Goal: Communication & Community: Answer question/provide support

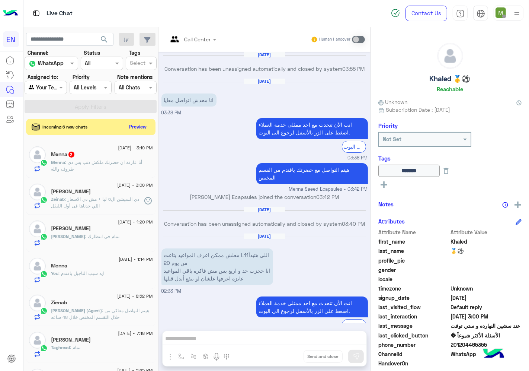
scroll to position [411, 0]
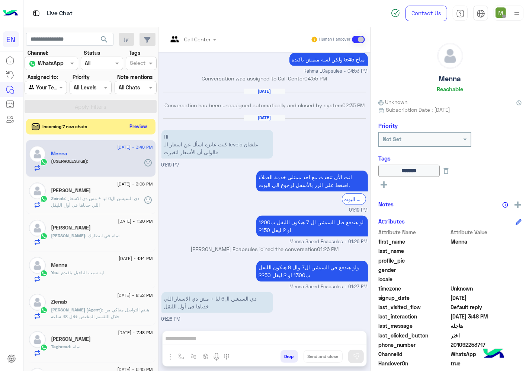
click at [141, 128] on button "Preview" at bounding box center [138, 126] width 23 height 10
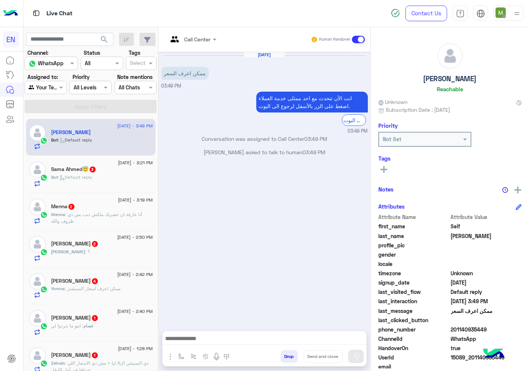
click at [200, 39] on div at bounding box center [192, 39] width 56 height 9
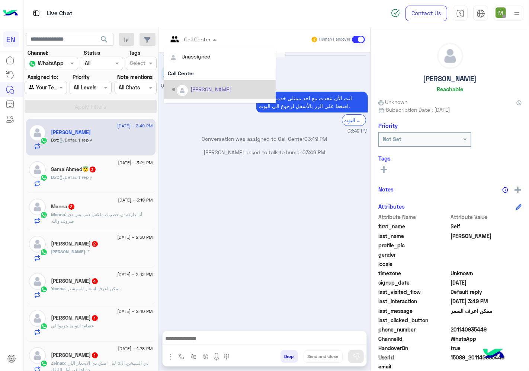
scroll to position [123, 0]
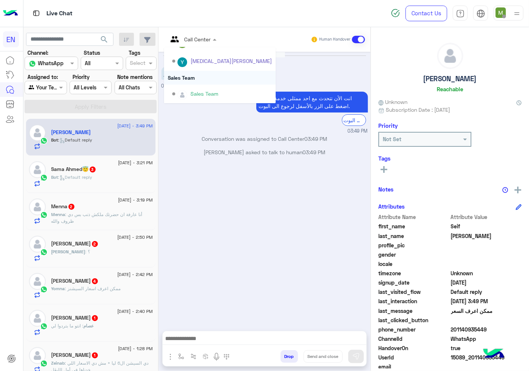
click at [195, 76] on div "Sales Team" at bounding box center [220, 78] width 112 height 14
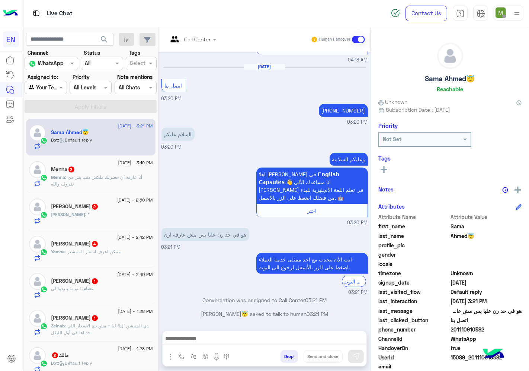
scroll to position [124, 0]
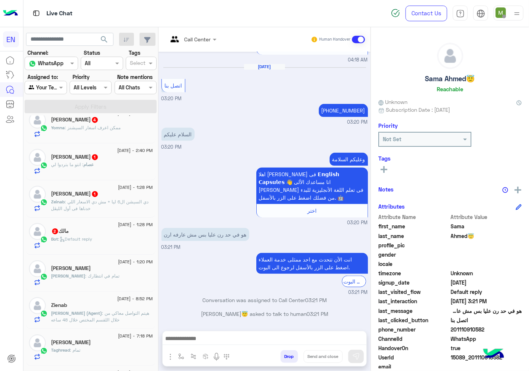
click at [100, 205] on p "Zeinab : دي السيشن ال6 ليا + مش دي الاسعار اللي خدناها فى أول الليڤل" at bounding box center [102, 204] width 102 height 13
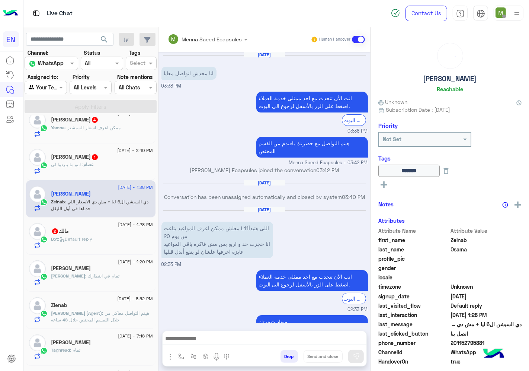
scroll to position [377, 0]
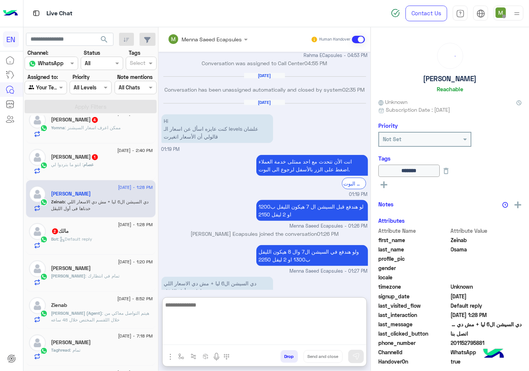
click at [254, 341] on textarea at bounding box center [265, 322] width 204 height 45
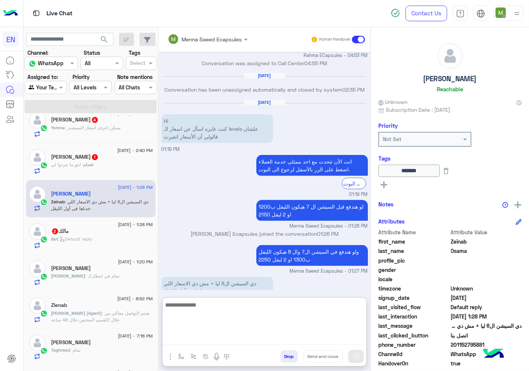
type textarea "*"
type textarea "**********"
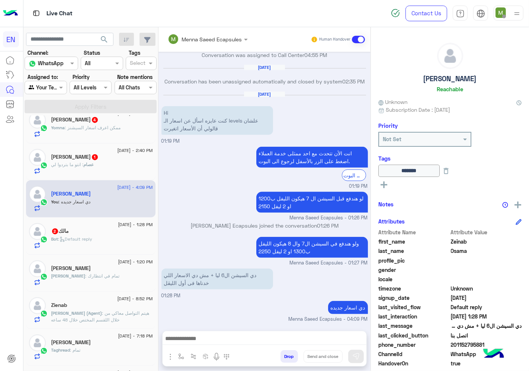
click at [108, 239] on div "Bot : Default reply" at bounding box center [102, 242] width 102 height 13
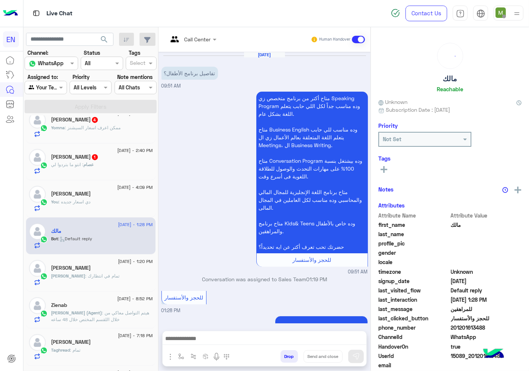
scroll to position [142, 0]
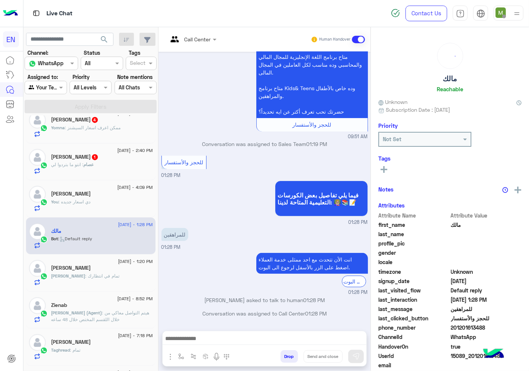
click at [201, 38] on div at bounding box center [192, 39] width 56 height 9
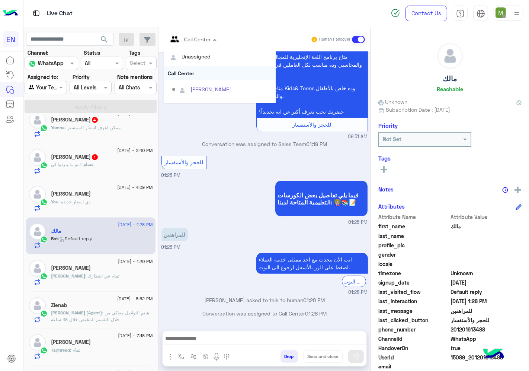
scroll to position [123, 0]
click at [188, 75] on div "Sales Team" at bounding box center [220, 78] width 112 height 14
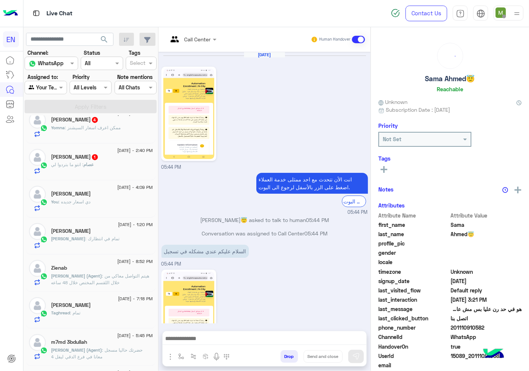
scroll to position [541, 0]
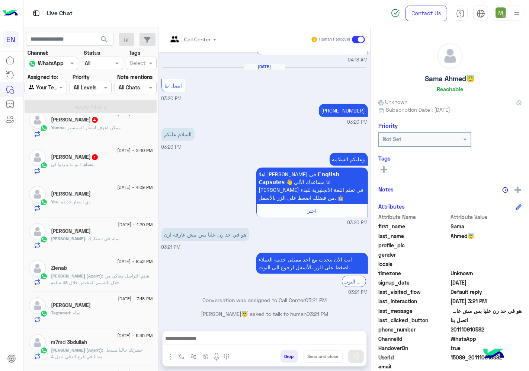
drag, startPoint x: 489, startPoint y: 326, endPoint x: 451, endPoint y: 330, distance: 38.2
click at [451, 330] on span "201110910582" at bounding box center [486, 329] width 71 height 8
copy span "01110910582"
click at [385, 166] on icon at bounding box center [384, 169] width 7 height 7
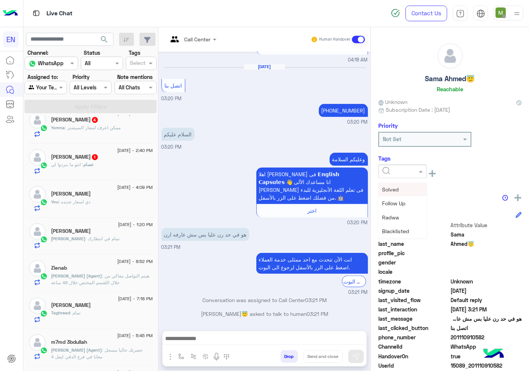
click at [389, 173] on input "text" at bounding box center [394, 171] width 23 height 8
click at [395, 174] on div at bounding box center [402, 171] width 48 height 13
click at [396, 186] on span "Solved" at bounding box center [390, 189] width 17 height 6
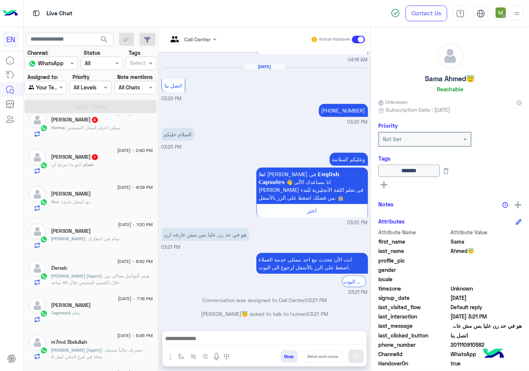
scroll to position [83, 0]
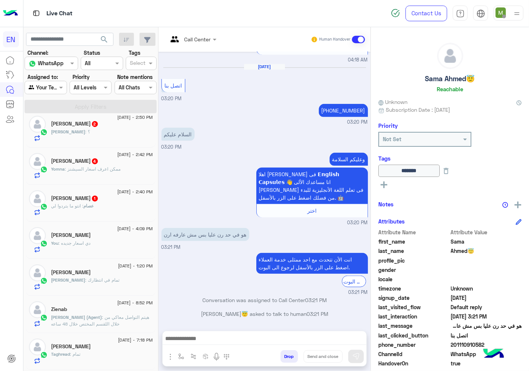
click at [96, 206] on div "عصام : انتو ما بتردوا لي" at bounding box center [102, 208] width 102 height 13
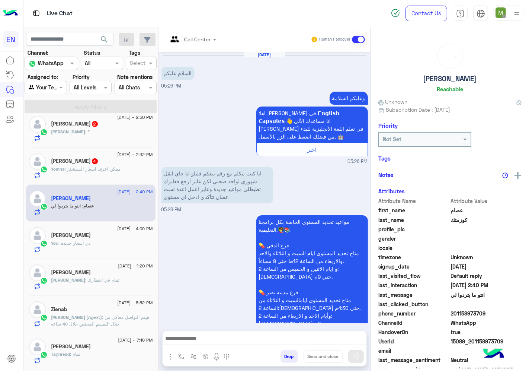
scroll to position [346, 0]
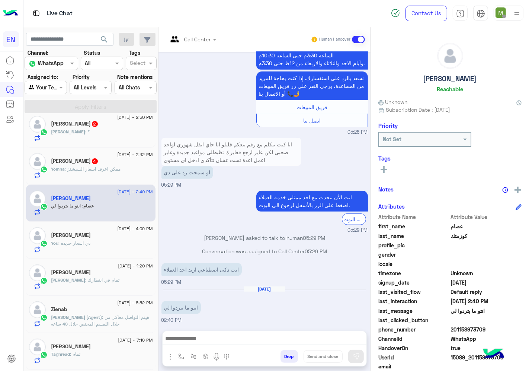
drag, startPoint x: 490, startPoint y: 326, endPoint x: 452, endPoint y: 326, distance: 38.0
click at [452, 326] on span "201158973709" at bounding box center [486, 329] width 71 height 8
copy span "01158973709"
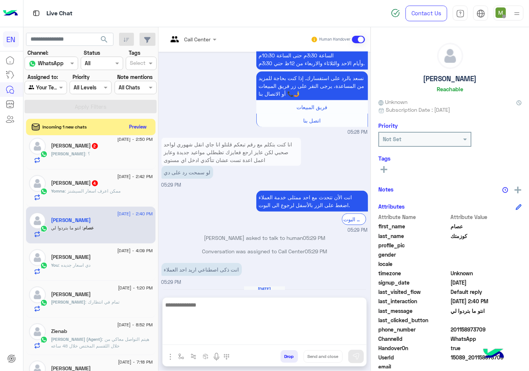
click at [314, 341] on textarea at bounding box center [265, 322] width 204 height 45
type textarea "**********"
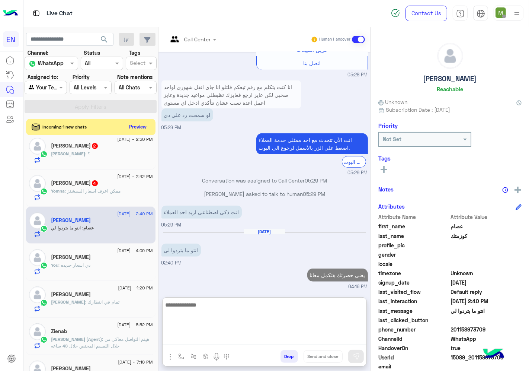
scroll to position [417, 0]
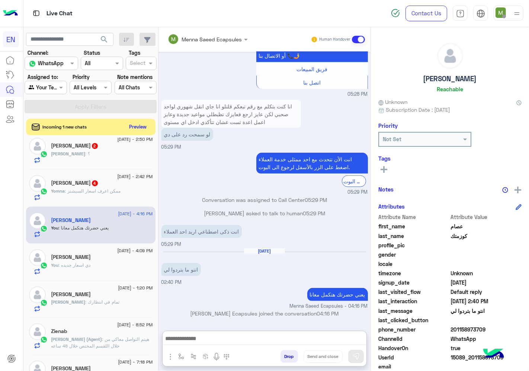
click at [99, 195] on div "Yomna : ممكن اعرف اسعار السيشنز" at bounding box center [102, 194] width 102 height 13
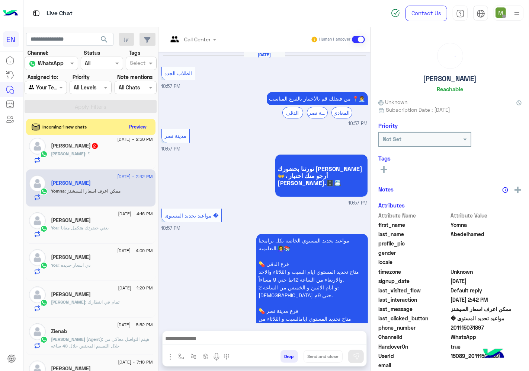
scroll to position [1148, 0]
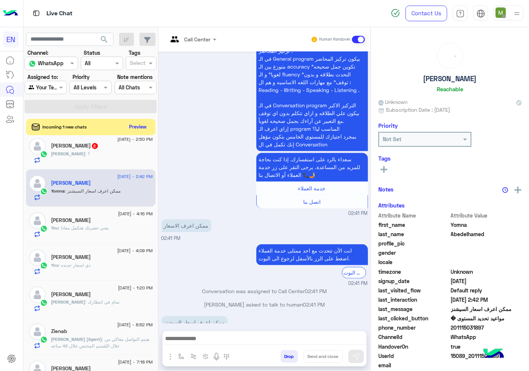
click at [194, 37] on input "text" at bounding box center [183, 39] width 30 height 8
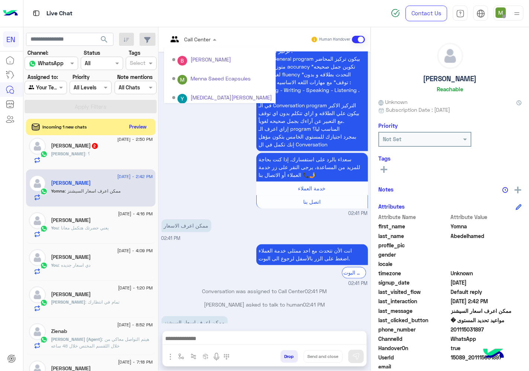
scroll to position [123, 0]
click at [191, 76] on div "Sales Team" at bounding box center [220, 78] width 112 height 14
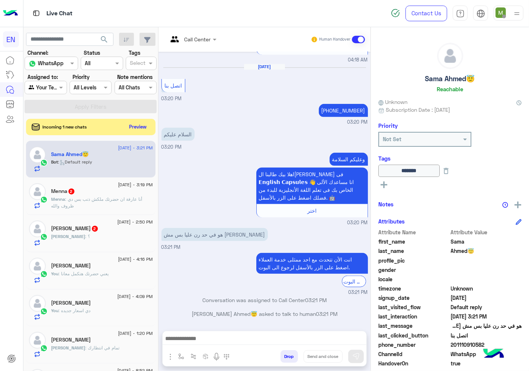
click at [114, 233] on div "[DEMOGRAPHIC_DATA] : ؟" at bounding box center [102, 239] width 102 height 13
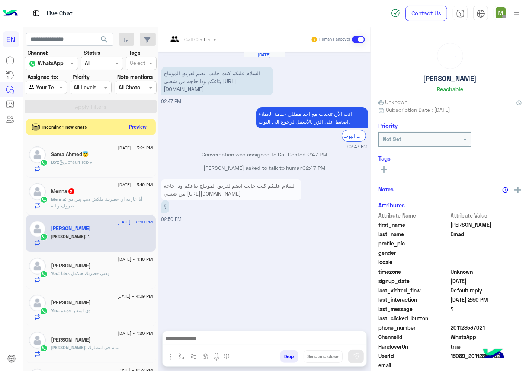
click at [194, 38] on input "text" at bounding box center [183, 39] width 30 height 8
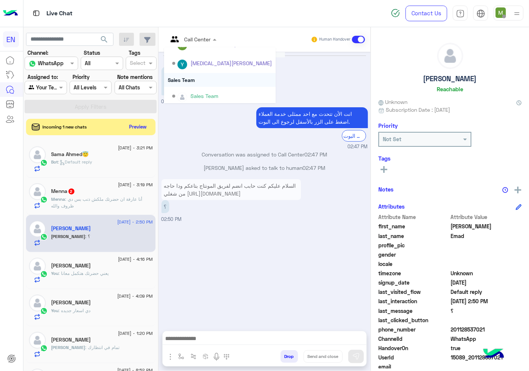
scroll to position [123, 0]
click at [194, 78] on div "Sales Team" at bounding box center [220, 78] width 112 height 14
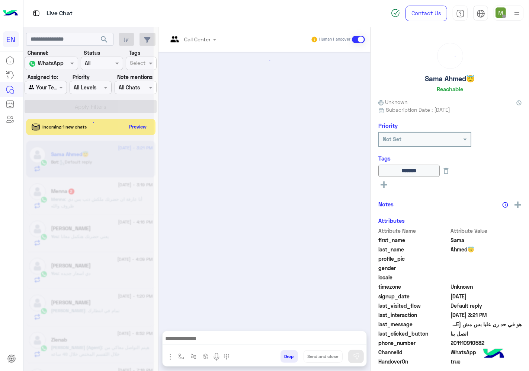
scroll to position [541, 0]
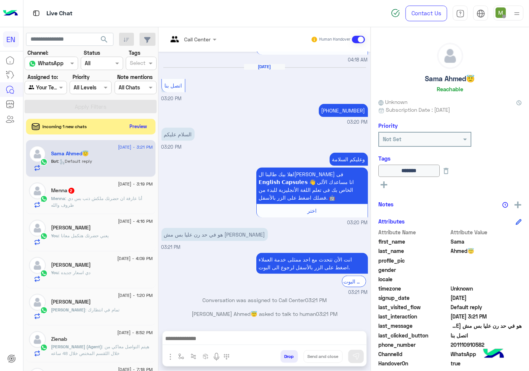
click at [135, 128] on button "Preview" at bounding box center [138, 126] width 23 height 10
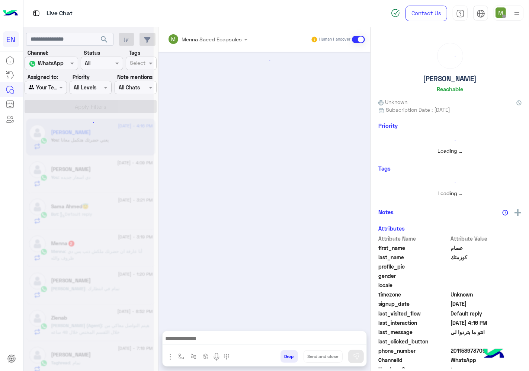
scroll to position [383, 0]
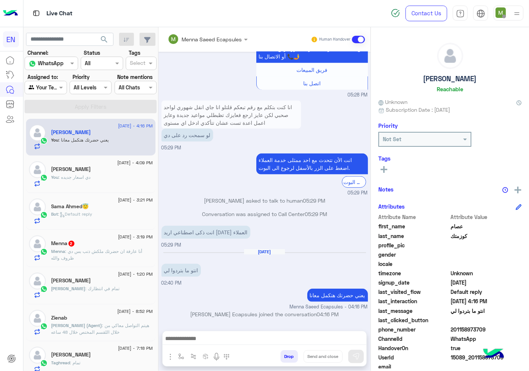
click at [103, 252] on span ": أنا عارفة ان حضرتك ملكش ذنب بس دي ظروف والله" at bounding box center [96, 254] width 91 height 12
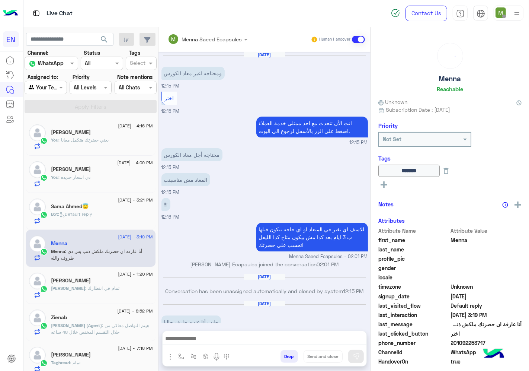
scroll to position [284, 0]
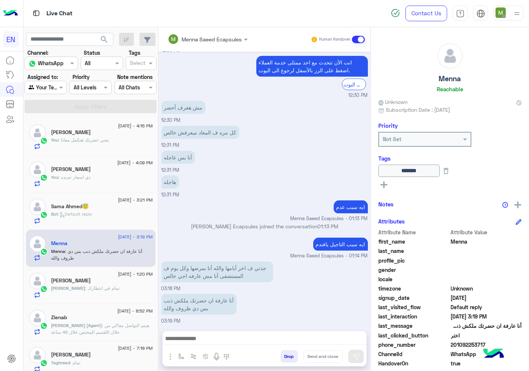
click at [466, 343] on span "201092253717" at bounding box center [486, 345] width 71 height 8
drag, startPoint x: 466, startPoint y: 343, endPoint x: 121, endPoint y: 205, distance: 371.8
click at [121, 205] on div "Sama Ahmed😇" at bounding box center [102, 207] width 102 height 8
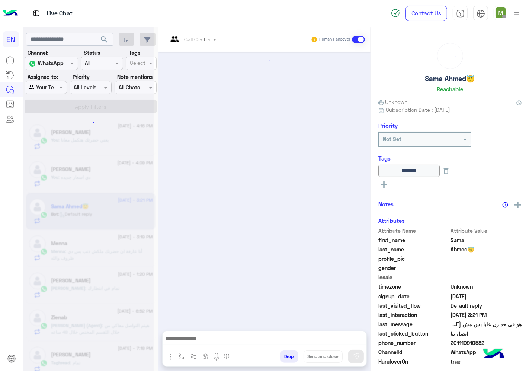
scroll to position [541, 0]
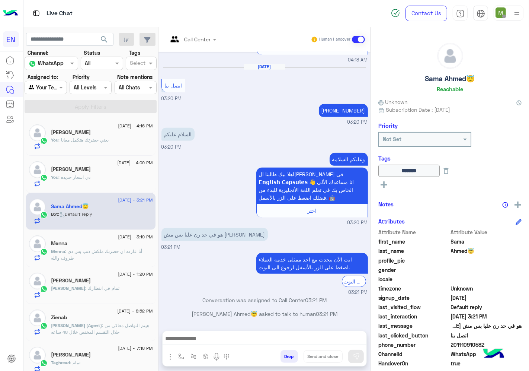
click at [49, 88] on div at bounding box center [45, 87] width 41 height 9
click at [49, 128] on b "Your Inbox" at bounding box center [49, 130] width 26 height 6
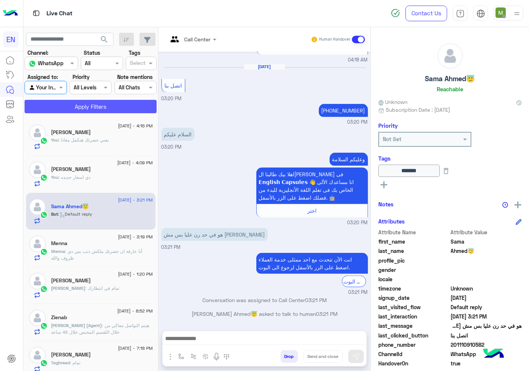
click at [73, 100] on button "Apply Filters" at bounding box center [91, 106] width 132 height 13
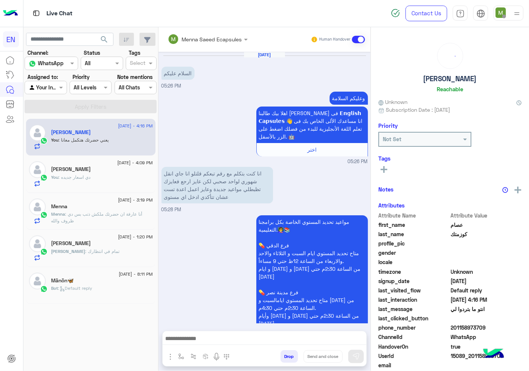
scroll to position [383, 0]
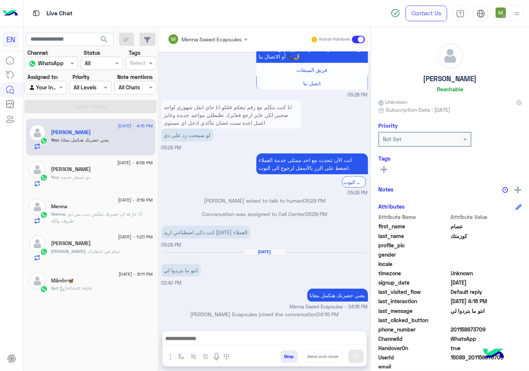
click at [47, 84] on div at bounding box center [45, 87] width 41 height 9
click at [49, 118] on b "Unassigned" at bounding box center [50, 116] width 28 height 6
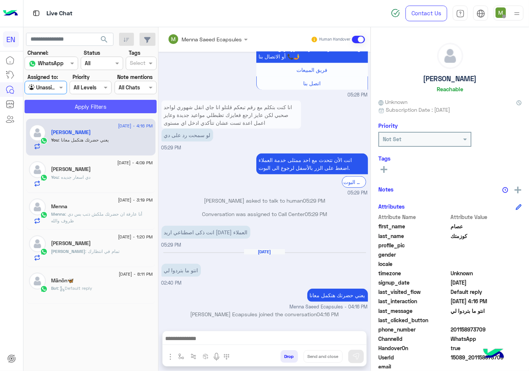
click at [84, 109] on button "Apply Filters" at bounding box center [91, 106] width 132 height 13
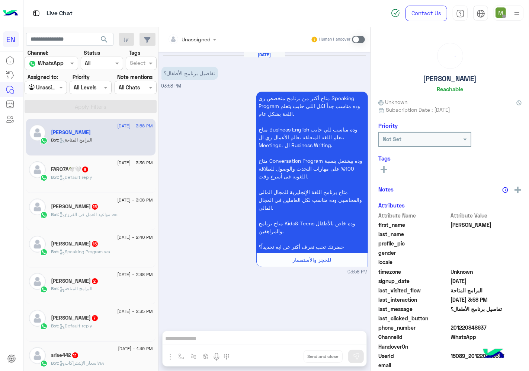
click at [200, 46] on div "Unassigned" at bounding box center [189, 39] width 43 height 15
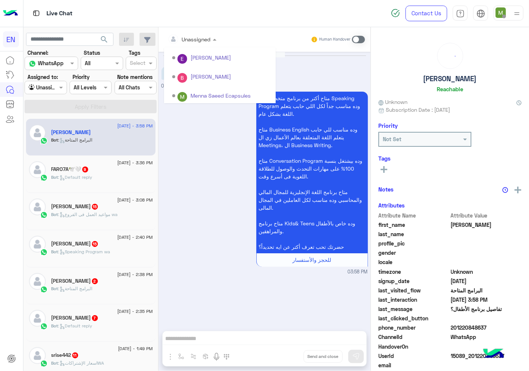
scroll to position [123, 0]
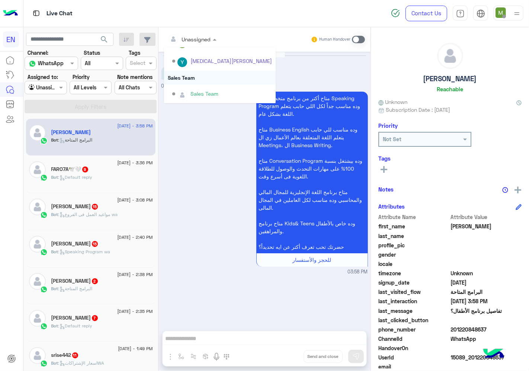
click at [195, 76] on div "Sales Team" at bounding box center [220, 78] width 112 height 14
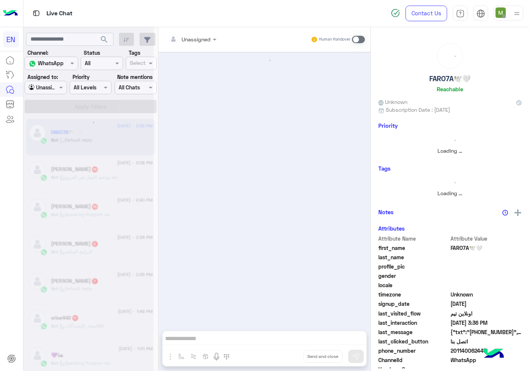
scroll to position [452, 0]
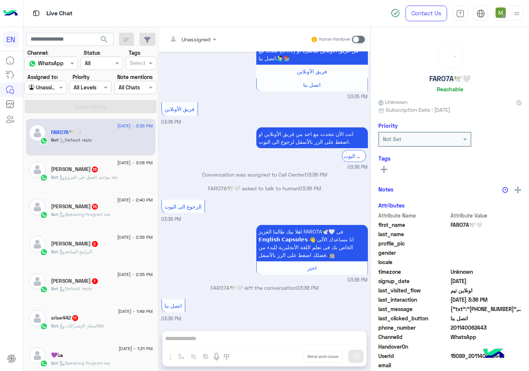
click at [196, 39] on input "text" at bounding box center [183, 39] width 30 height 8
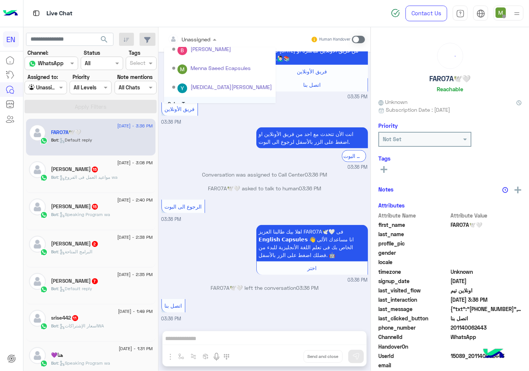
scroll to position [123, 0]
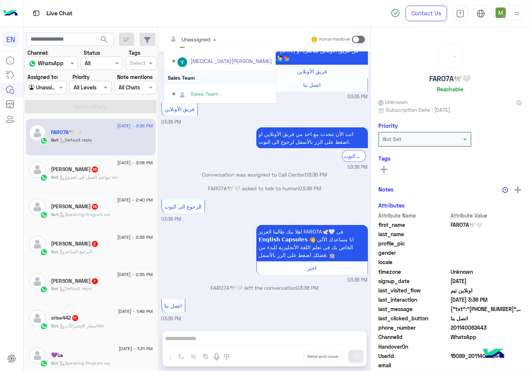
click at [192, 75] on div "Sales Team" at bounding box center [220, 78] width 112 height 14
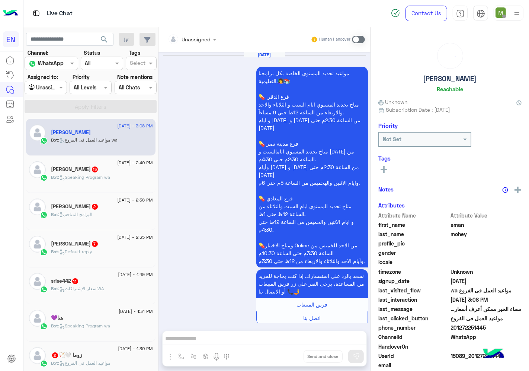
scroll to position [817, 0]
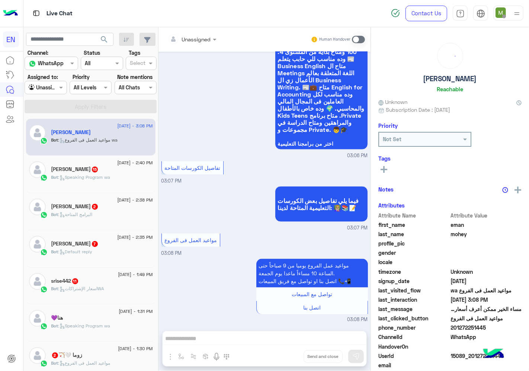
click at [198, 38] on div at bounding box center [192, 39] width 56 height 9
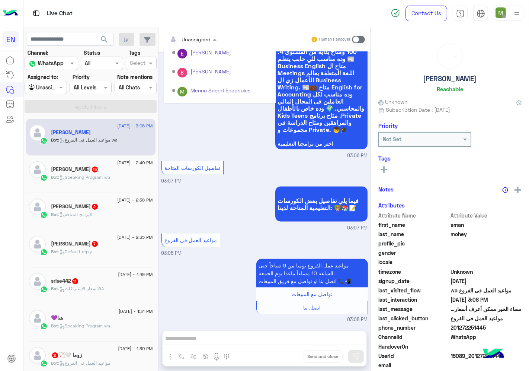
scroll to position [123, 0]
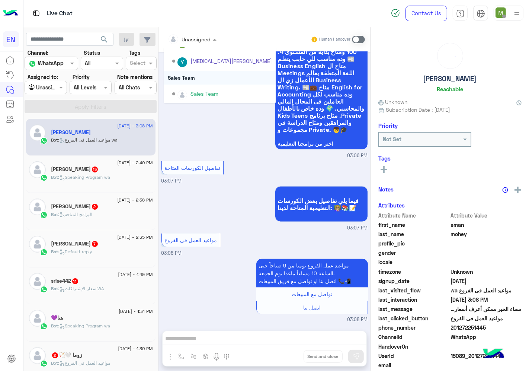
click at [195, 73] on div "Sales Team" at bounding box center [220, 78] width 112 height 14
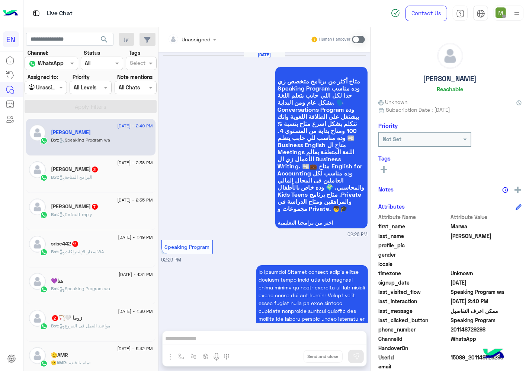
scroll to position [1676, 0]
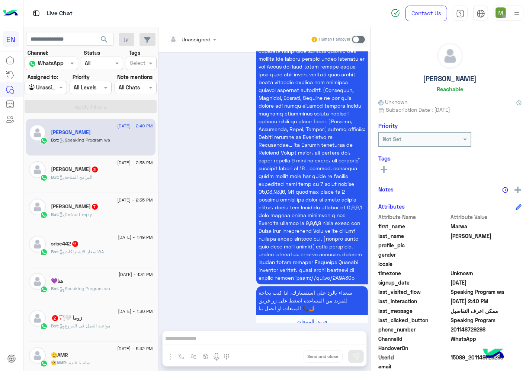
click at [198, 38] on input "text" at bounding box center [183, 39] width 30 height 8
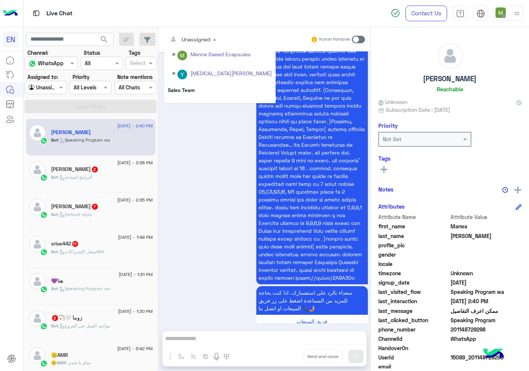
scroll to position [123, 0]
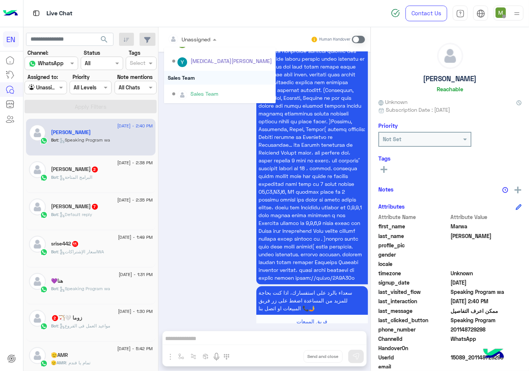
click at [194, 74] on div "Sales Team" at bounding box center [220, 78] width 112 height 14
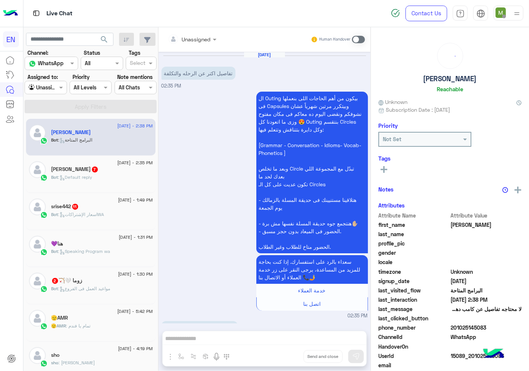
scroll to position [206, 0]
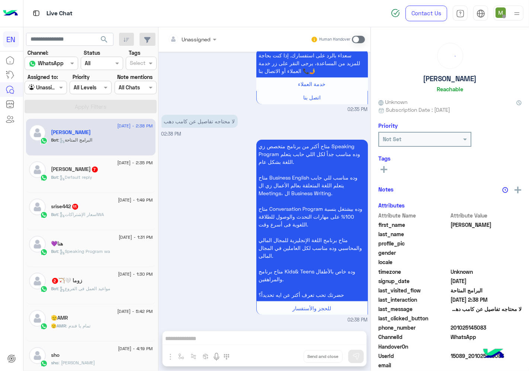
click at [196, 38] on input "text" at bounding box center [183, 39] width 30 height 8
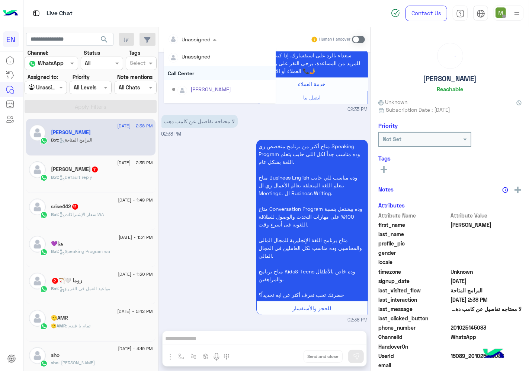
scroll to position [123, 0]
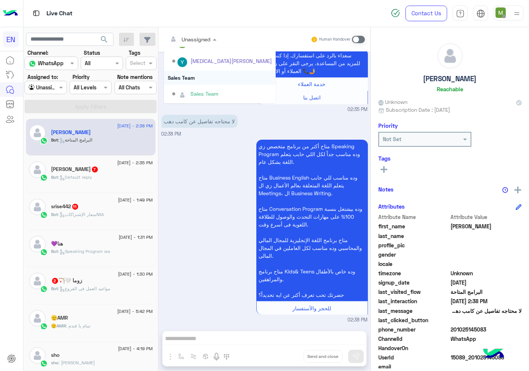
click at [188, 77] on div "Sales Team" at bounding box center [220, 78] width 112 height 14
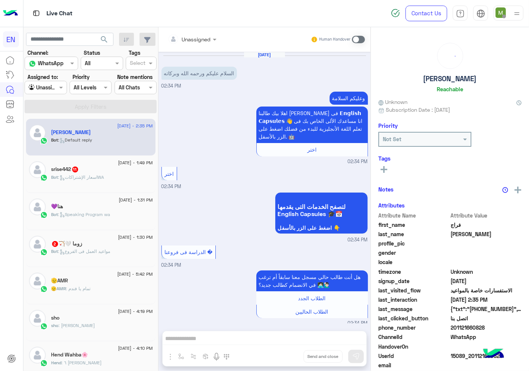
scroll to position [278, 0]
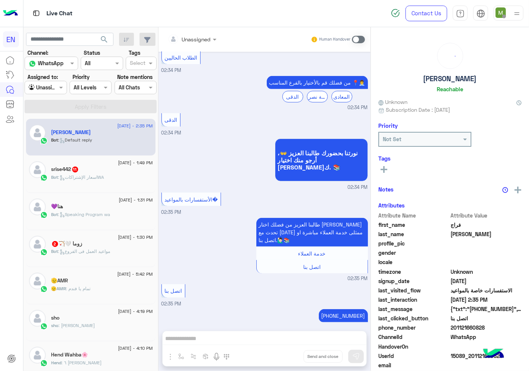
click at [195, 36] on input "text" at bounding box center [183, 39] width 30 height 8
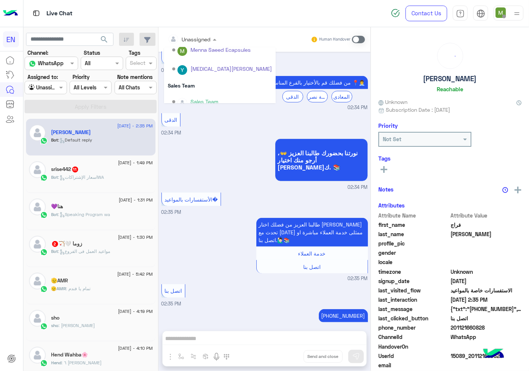
scroll to position [123, 0]
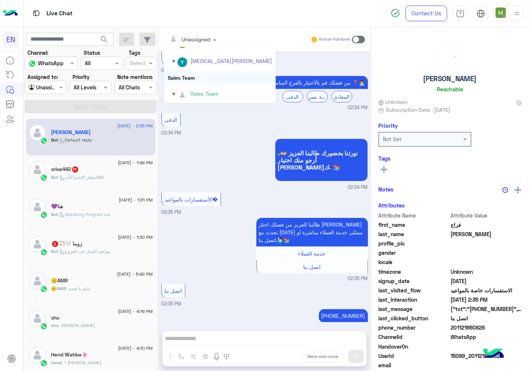
click at [185, 77] on div "Sales Team" at bounding box center [220, 78] width 112 height 14
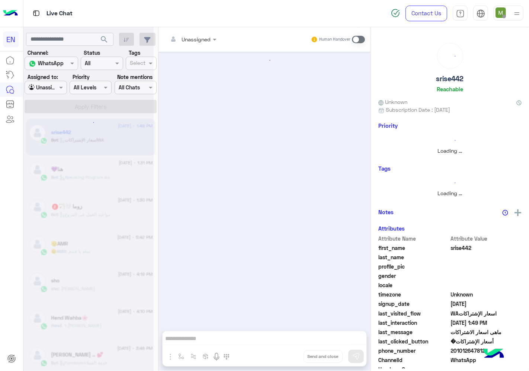
scroll to position [961, 0]
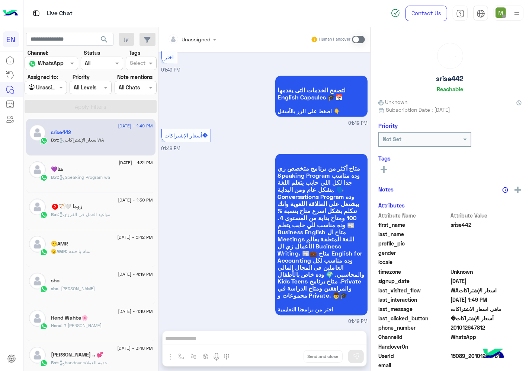
click at [202, 38] on div at bounding box center [192, 39] width 56 height 9
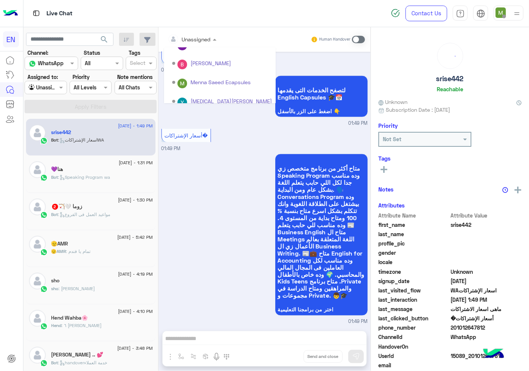
scroll to position [123, 0]
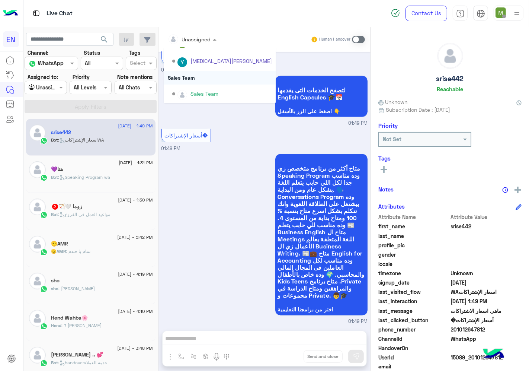
click at [193, 77] on div "Sales Team" at bounding box center [220, 78] width 112 height 14
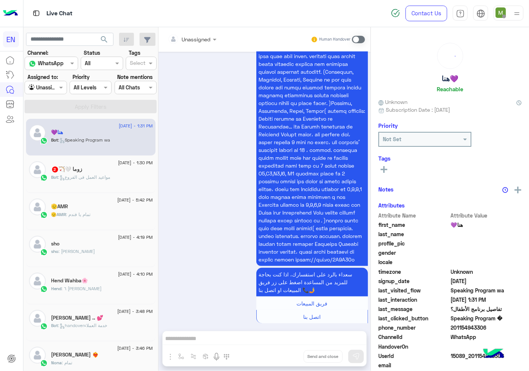
click at [198, 38] on div at bounding box center [192, 39] width 56 height 9
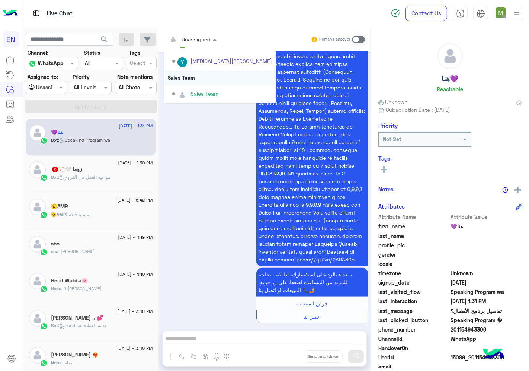
click at [191, 76] on div "Sales Team" at bounding box center [220, 78] width 112 height 14
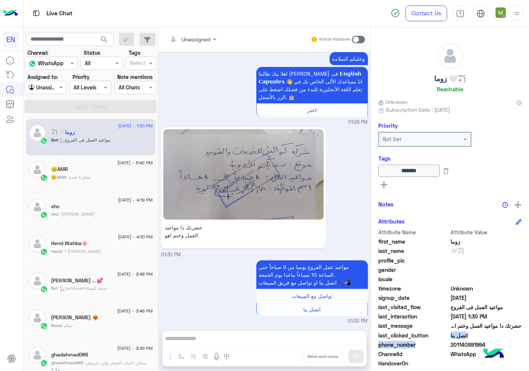
drag, startPoint x: 486, startPoint y: 339, endPoint x: 448, endPoint y: 344, distance: 38.3
click at [448, 344] on div "Attribute Name Attribute Value first_name [PERSON_NAME] last_name 🤍🏹 profile_pi…" at bounding box center [449, 317] width 143 height 178
click at [463, 345] on span "201140891994" at bounding box center [486, 345] width 71 height 8
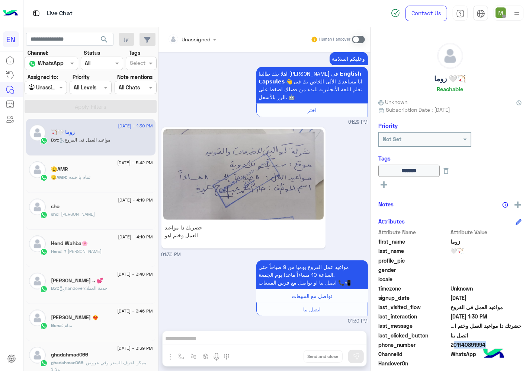
copy span "201140891994"
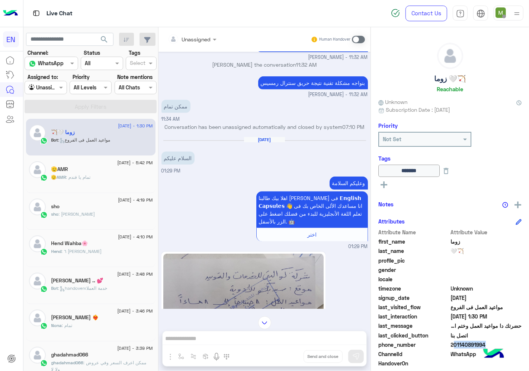
scroll to position [425, 0]
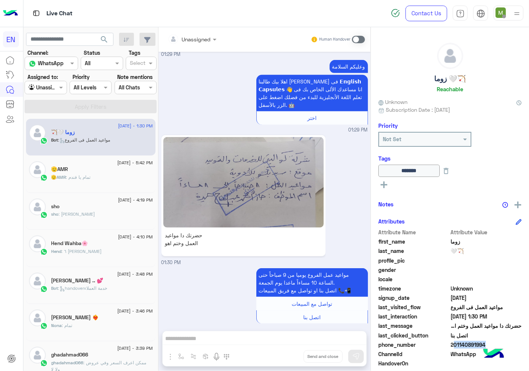
click at [257, 178] on img at bounding box center [243, 182] width 160 height 90
click at [355, 41] on span at bounding box center [358, 39] width 13 height 7
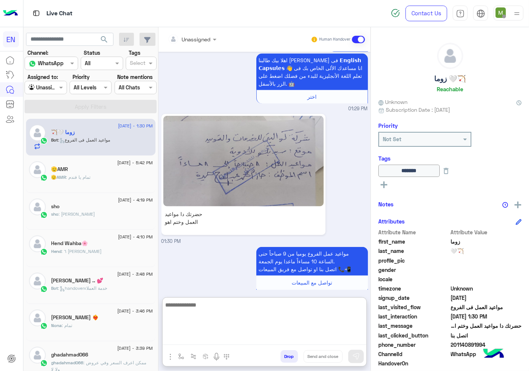
click at [320, 338] on textarea at bounding box center [265, 322] width 204 height 45
type textarea "**********"
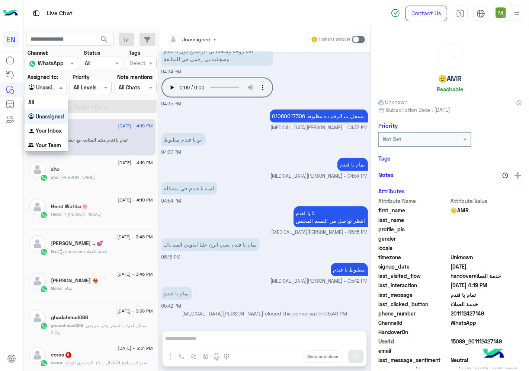
click at [51, 90] on div at bounding box center [45, 87] width 41 height 9
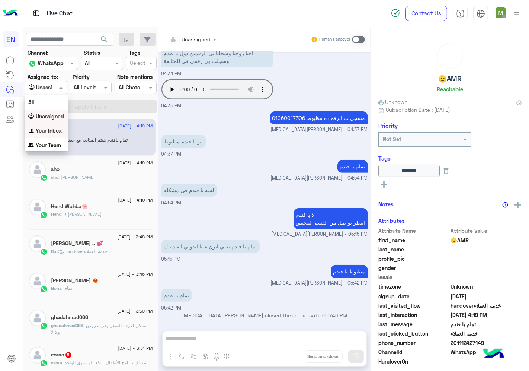
drag, startPoint x: 48, startPoint y: 129, endPoint x: 56, endPoint y: 127, distance: 8.6
click at [49, 129] on b "Your Inbox" at bounding box center [49, 130] width 26 height 6
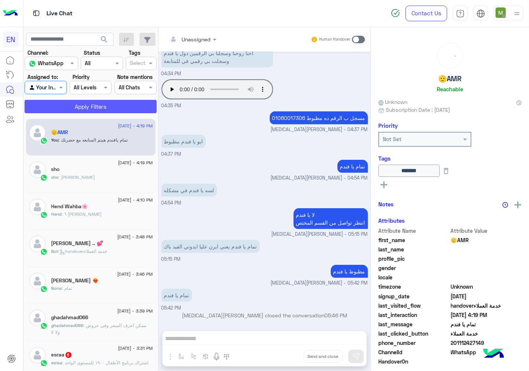
click at [91, 107] on button "Apply Filters" at bounding box center [91, 106] width 132 height 13
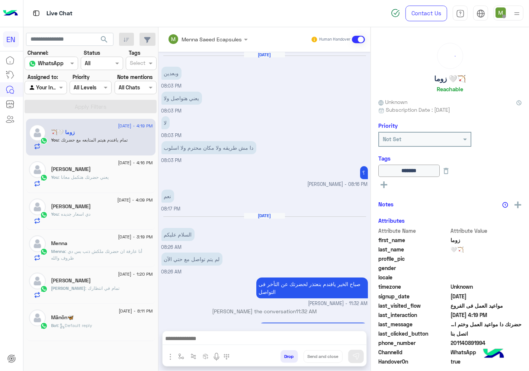
scroll to position [421, 0]
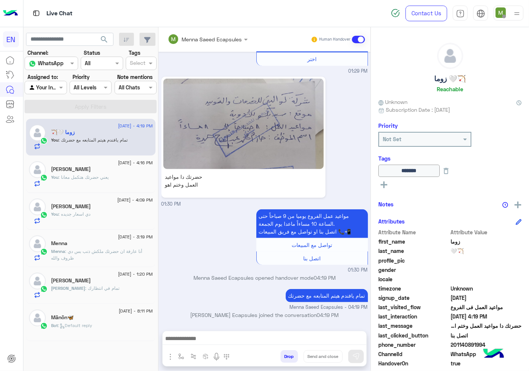
click at [57, 86] on div at bounding box center [45, 87] width 41 height 9
click at [53, 144] on b "Your Team" at bounding box center [48, 145] width 25 height 6
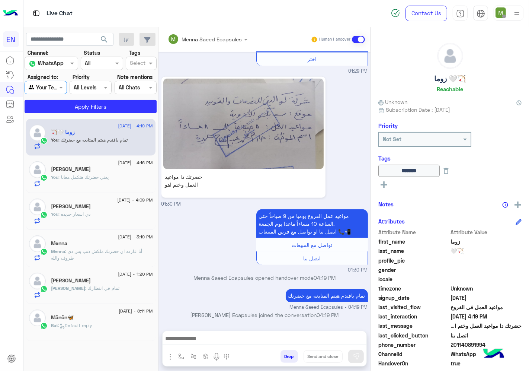
click at [83, 99] on section "Channel: Channel WhatsApp Status Channel All Tags Select Assigned to: Agent Fil…" at bounding box center [91, 81] width 124 height 64
click at [90, 106] on button "Apply Filters" at bounding box center [91, 106] width 132 height 13
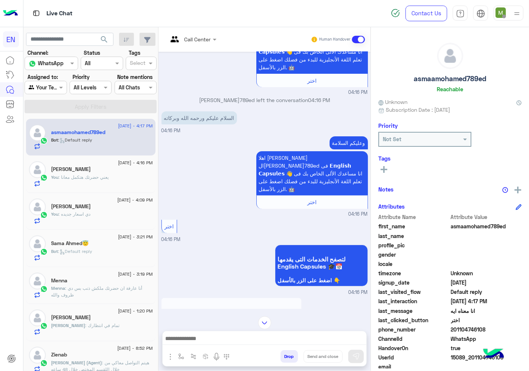
scroll to position [249, 0]
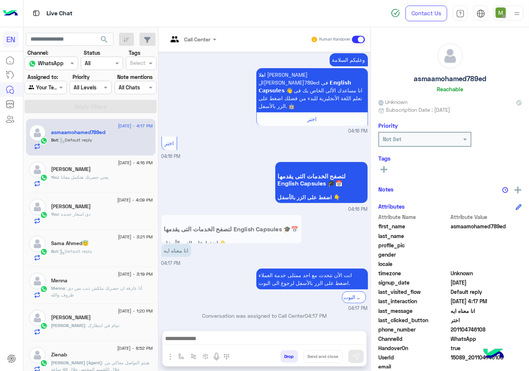
click at [203, 40] on div at bounding box center [192, 39] width 56 height 9
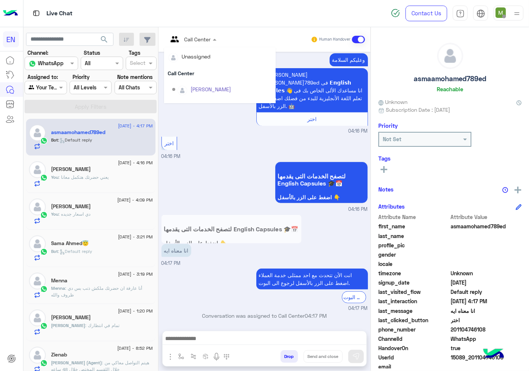
scroll to position [123, 0]
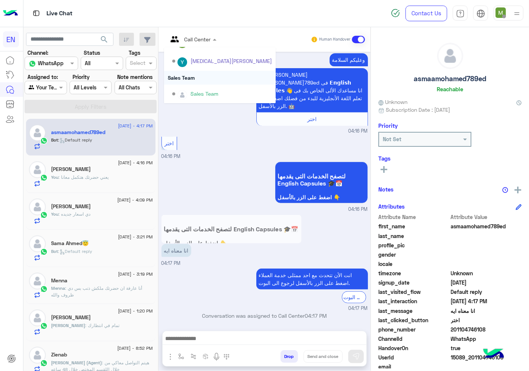
click at [195, 79] on div "Sales Team" at bounding box center [220, 78] width 112 height 14
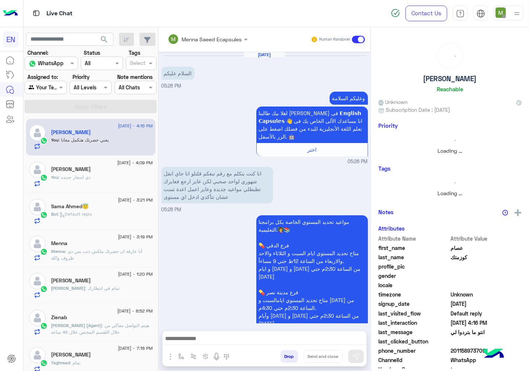
scroll to position [383, 0]
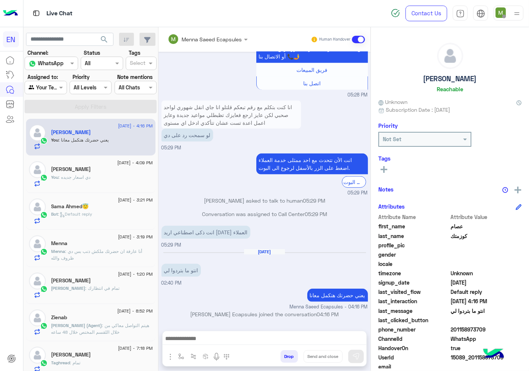
click at [83, 257] on p "Menna : أنا عارفة ان حضرتك ملكش ذنب بس دي ظروف والله" at bounding box center [102, 254] width 102 height 13
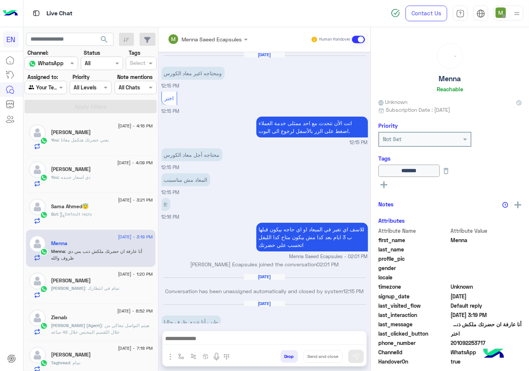
scroll to position [284, 0]
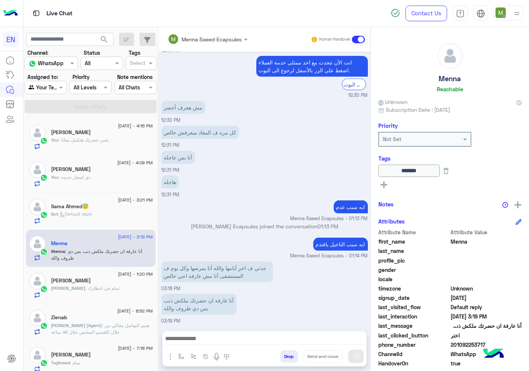
click at [336, 289] on div "جدتي ف اخر أيامها والله أنا بمرضها وكل يوم ف المستشفى أنا مش عارفه اجي خالص 03:…" at bounding box center [265, 275] width 207 height 33
click at [473, 344] on span "201092253717" at bounding box center [486, 345] width 71 height 8
copy span "201092253717"
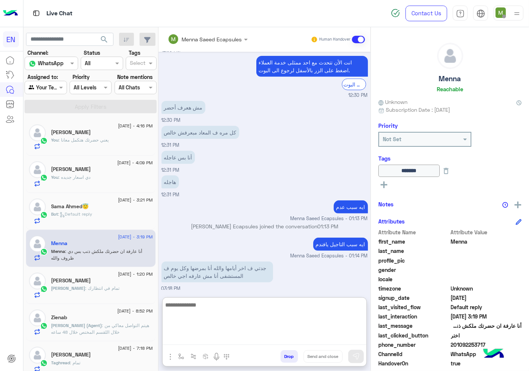
click at [323, 337] on textarea at bounding box center [265, 322] width 204 height 45
type textarea "**********"
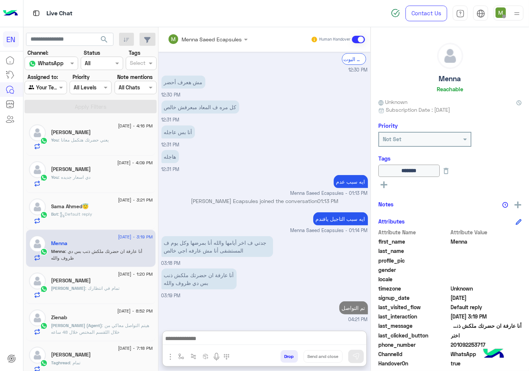
click at [54, 86] on div at bounding box center [45, 87] width 41 height 9
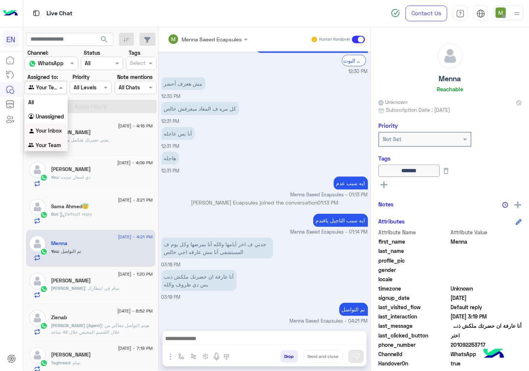
click at [53, 130] on b "Your Inbox" at bounding box center [49, 130] width 26 height 6
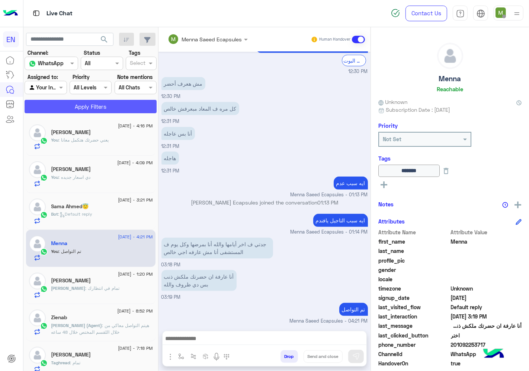
click at [73, 110] on button "Apply Filters" at bounding box center [91, 106] width 132 height 13
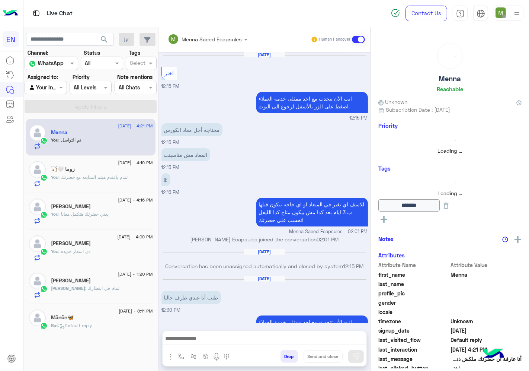
scroll to position [284, 0]
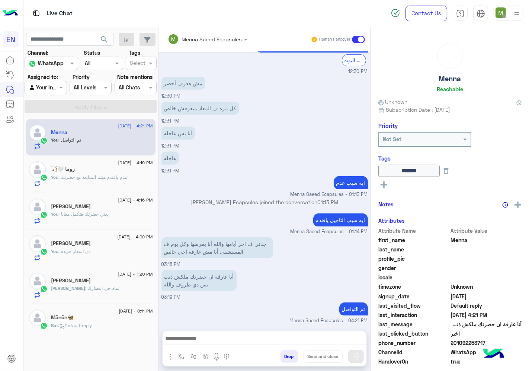
click at [53, 89] on div at bounding box center [45, 87] width 41 height 9
drag, startPoint x: 55, startPoint y: 142, endPoint x: 69, endPoint y: 118, distance: 28.3
click at [56, 142] on b "Your Team" at bounding box center [48, 145] width 25 height 6
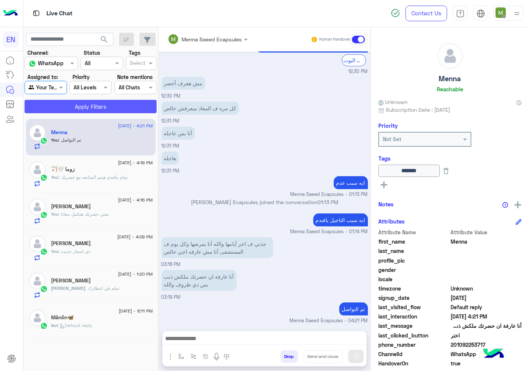
click at [80, 106] on button "Apply Filters" at bounding box center [91, 106] width 132 height 13
